Goal: Transaction & Acquisition: Purchase product/service

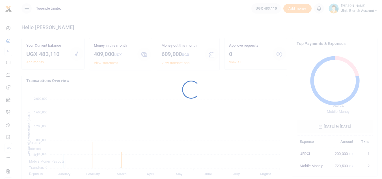
scroll to position [75, 72]
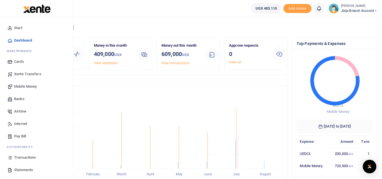
click at [24, 169] on span "Statements" at bounding box center [23, 170] width 19 height 6
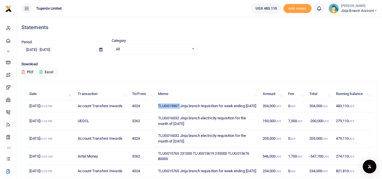
drag, startPoint x: 181, startPoint y: 107, endPoint x: 158, endPoint y: 104, distance: 22.8
click at [158, 104] on td "TLUG015907 Jinja branch requisition for week ending [DATE]" at bounding box center [207, 106] width 105 height 12
copy td "TLUG015907"
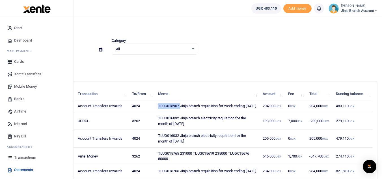
click at [21, 85] on span "Mobile Money" at bounding box center [25, 87] width 23 height 6
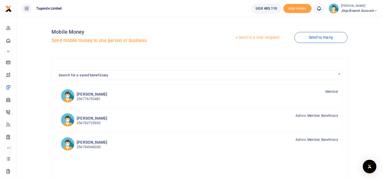
click at [258, 37] on link "Send to a new recipient" at bounding box center [257, 38] width 74 height 10
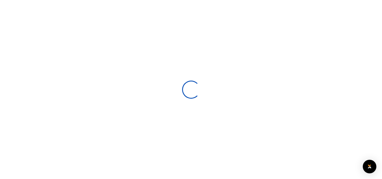
select select
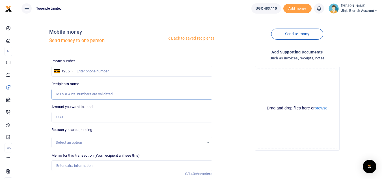
click at [82, 95] on input "Recipient's name" at bounding box center [131, 94] width 161 height 11
click at [97, 71] on input "text" at bounding box center [131, 71] width 161 height 11
type input "752309150"
type input "[PERSON_NAME]"
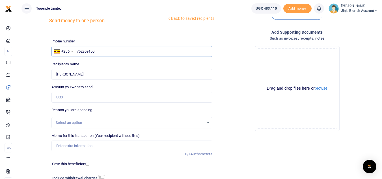
scroll to position [28, 0]
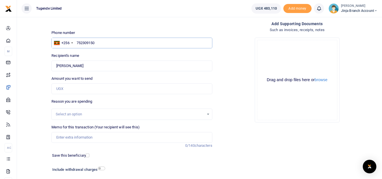
type input "752309150"
click at [70, 91] on input "Amount you want to send" at bounding box center [131, 88] width 161 height 11
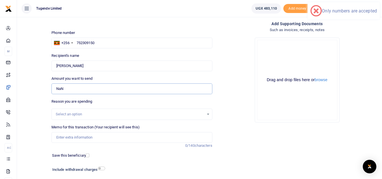
type input "N"
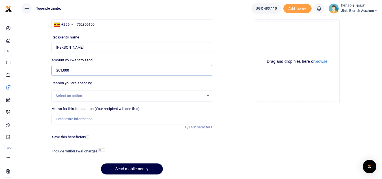
scroll to position [57, 0]
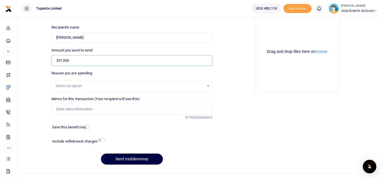
type input "201,000"
paste input "TLUG-015907"
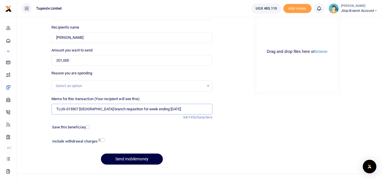
type input "TLUG-015907 Jinja branch requisition for week ending 02 Aug 2025"
click at [100, 140] on input "checkbox" at bounding box center [101, 140] width 7 height 4
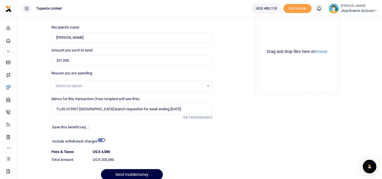
click at [101, 140] on input "checkbox" at bounding box center [101, 140] width 7 height 4
checkbox input "false"
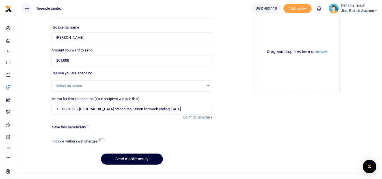
click at [123, 159] on button "Send mobilemoney" at bounding box center [132, 159] width 62 height 11
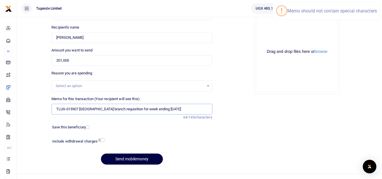
click at [68, 109] on input "TLUG-015907 Jinja branch requisition for week ending 02 Aug 2025" at bounding box center [131, 109] width 161 height 11
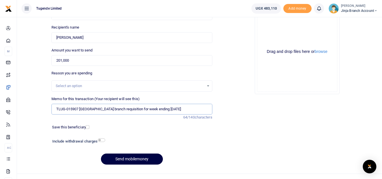
click at [67, 108] on input "TLUG-015907 Jinja branch requisition for week ending 02 Aug 2025" at bounding box center [131, 109] width 161 height 11
type input "TLUG015907 Jinja branch requisition for week ending 02 Aug 2025"
click at [138, 161] on button "Send mobilemoney" at bounding box center [132, 159] width 62 height 11
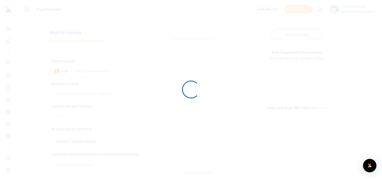
scroll to position [57, 0]
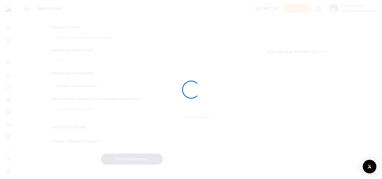
select select
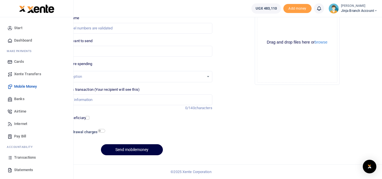
scroll to position [55, 0]
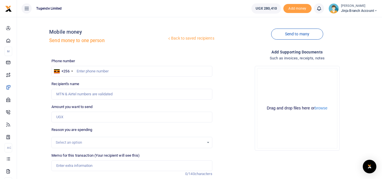
click at [339, 10] on div "Catherine Achieng Jinja branch account" at bounding box center [352, 8] width 49 height 10
click at [345, 21] on link "Switch accounts" at bounding box center [355, 21] width 45 height 8
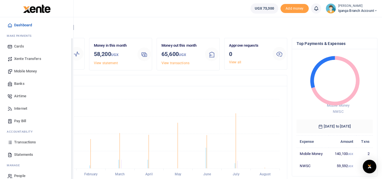
scroll to position [23, 0]
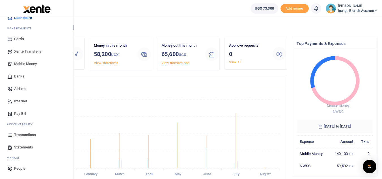
click at [25, 147] on span "Statements" at bounding box center [23, 147] width 19 height 6
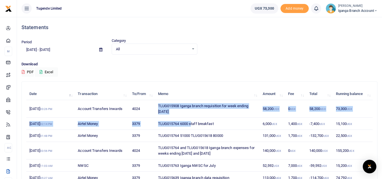
drag, startPoint x: 155, startPoint y: 103, endPoint x: 193, endPoint y: 118, distance: 40.4
click at [193, 118] on tbody "15th Aug 2025 03:26 PM Account Transfers Inwards 4024 TLUG015908 Iganga branch …" at bounding box center [199, 162] width 346 height 125
click at [185, 110] on td "TLUG015908 Iganga branch requisition for week ending 02 August 2025" at bounding box center [207, 109] width 105 height 18
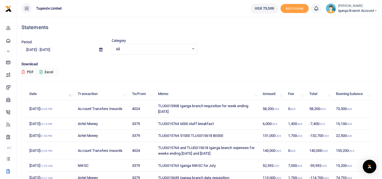
drag, startPoint x: 157, startPoint y: 105, endPoint x: 184, endPoint y: 112, distance: 27.6
click at [184, 112] on td "TLUG015908 Iganga branch requisition for week ending 02 August 2025" at bounding box center [207, 109] width 105 height 18
copy td "TLUG015908 Iganga branch requisition for week ending 02 August 2025"
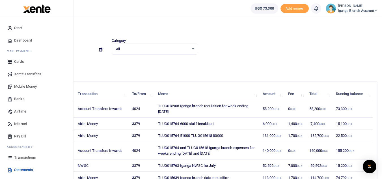
click at [28, 88] on span "Mobile Money" at bounding box center [25, 87] width 23 height 6
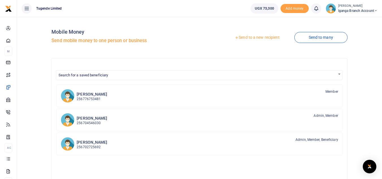
click at [276, 36] on link "Send to a new recipient" at bounding box center [257, 38] width 74 height 10
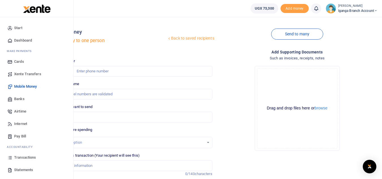
click at [17, 171] on span "Statements" at bounding box center [23, 170] width 19 height 6
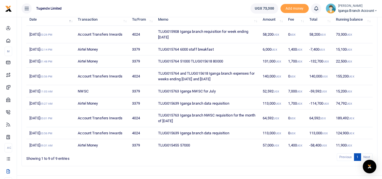
scroll to position [85, 0]
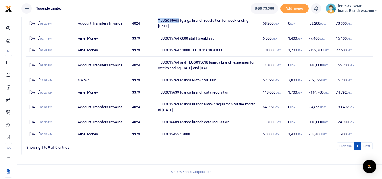
drag, startPoint x: 179, startPoint y: 21, endPoint x: 158, endPoint y: 20, distance: 21.2
click at [158, 20] on td "TLUG015908 Iganga branch requisition for week ending [DATE]" at bounding box center [207, 24] width 105 height 18
copy td "TLUG015908"
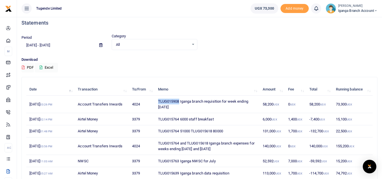
scroll to position [0, 0]
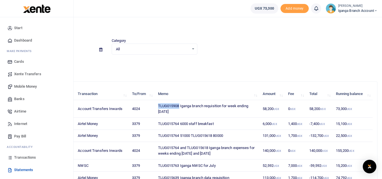
click at [23, 89] on span "Mobile Money" at bounding box center [25, 87] width 23 height 6
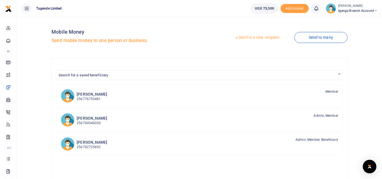
click at [254, 38] on link "Send to a new recipient" at bounding box center [257, 38] width 74 height 10
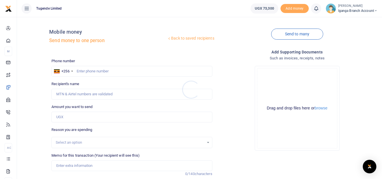
click at [81, 71] on div at bounding box center [191, 89] width 382 height 179
click at [78, 71] on input "text" at bounding box center [131, 71] width 161 height 11
paste input "TLUG015908"
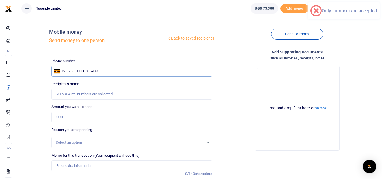
click at [108, 72] on input "TLUG015908" at bounding box center [131, 71] width 161 height 11
type input "702860183"
type input "[PERSON_NAME]"
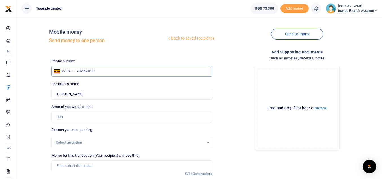
type input "702860183"
click at [66, 119] on input "Amount you want to send" at bounding box center [131, 117] width 161 height 11
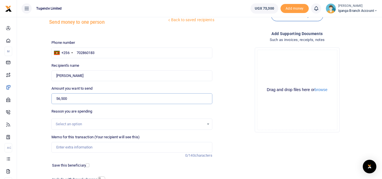
scroll to position [28, 0]
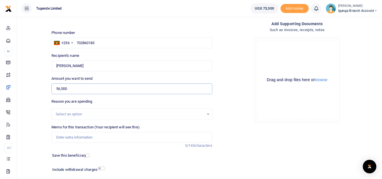
type input "56,500"
click at [71, 139] on input "Memo for this transaction (Your recipient will see this)" at bounding box center [131, 137] width 161 height 11
paste input "Iganga Branch requisition for week ending 02 Aug 2025"
click at [55, 136] on input "Iganga Branch requisition for week ending 02 Aug 2025" at bounding box center [131, 137] width 161 height 11
paste input "TLUG-015908"
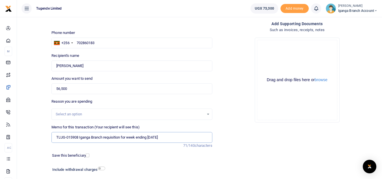
click at [66, 136] on input "TLUG-015908 Iganga Branch requisition for week ending 02 Aug 2025" at bounding box center [131, 137] width 161 height 11
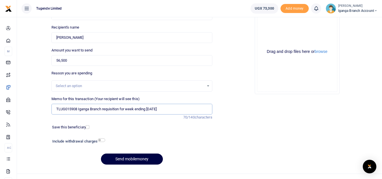
click at [189, 108] on input "TLUG015908 Iganga Branch requisition for week ending 02 Aug 2025" at bounding box center [131, 109] width 161 height 11
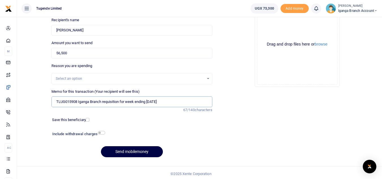
scroll to position [66, 0]
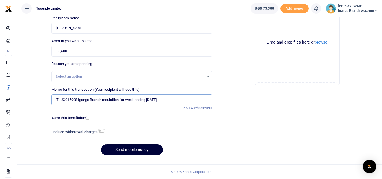
type input "TLUG015908 Iganga Branch requisition for week ending 02 Aug 2025"
click at [127, 149] on button "Send mobilemoney" at bounding box center [132, 149] width 62 height 11
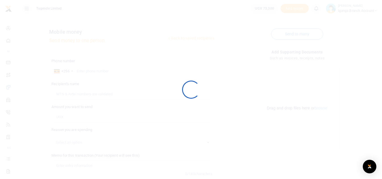
scroll to position [66, 0]
